Goal: Transaction & Acquisition: Obtain resource

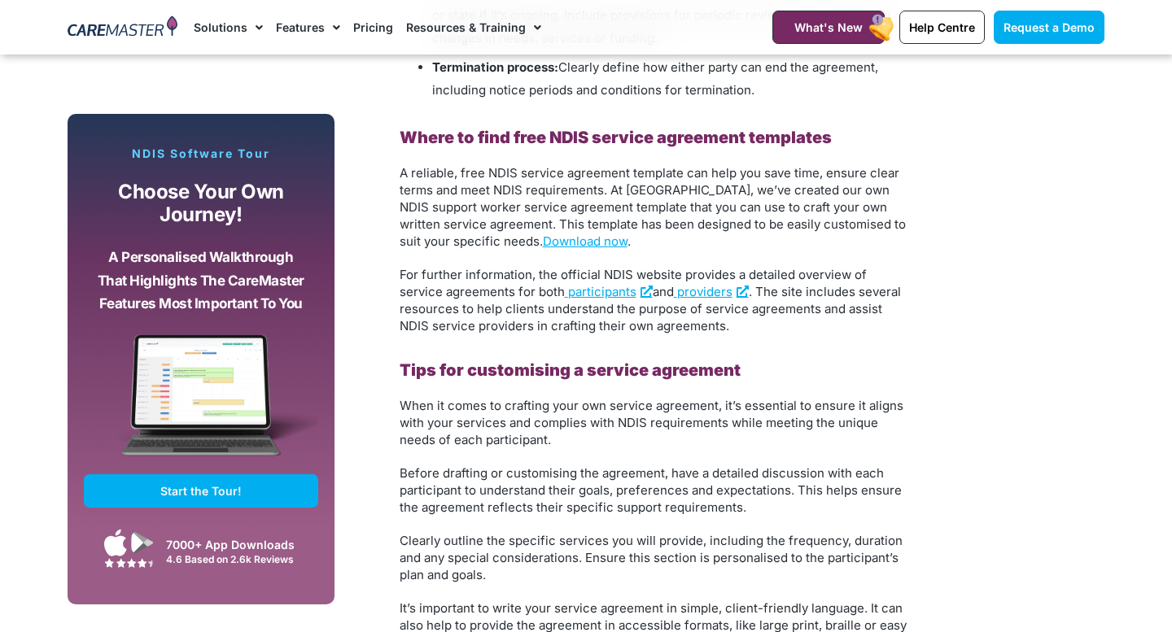
scroll to position [2286, 0]
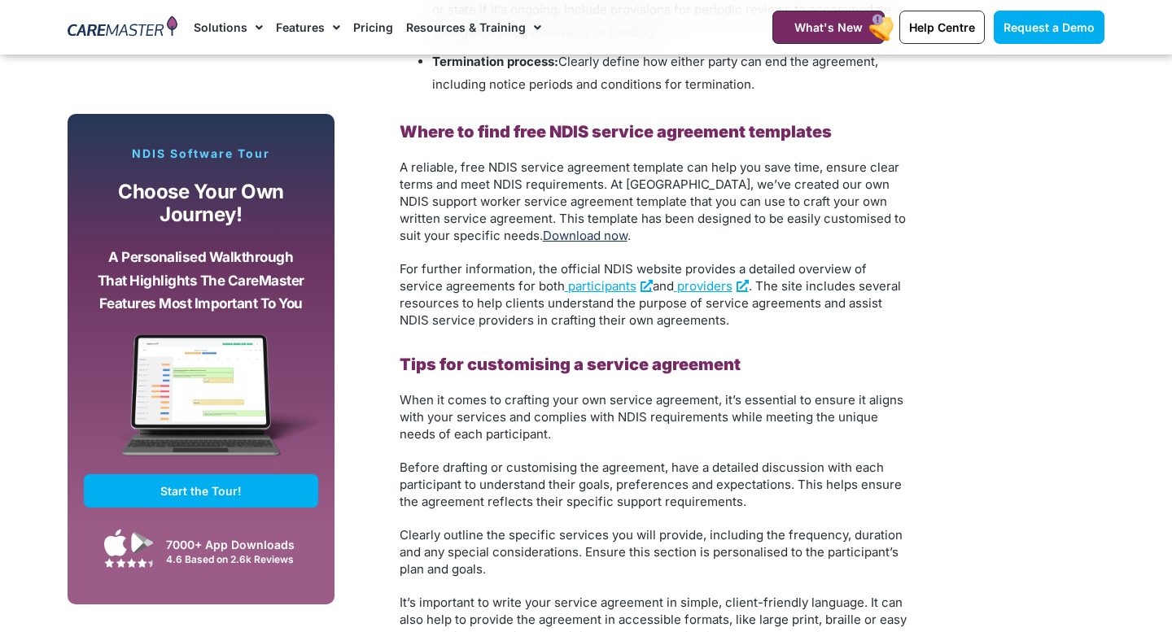
click at [543, 232] on link "Download now" at bounding box center [585, 235] width 85 height 15
click at [550, 238] on link "Download now" at bounding box center [585, 235] width 85 height 15
